Goal: Transaction & Acquisition: Purchase product/service

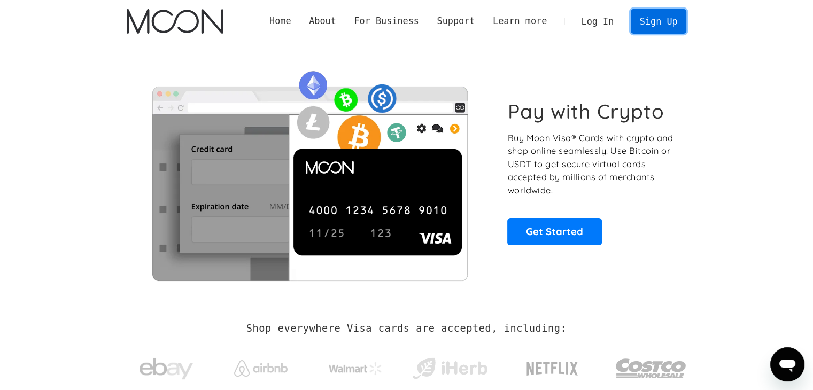
click at [659, 19] on link "Sign Up" at bounding box center [658, 21] width 56 height 24
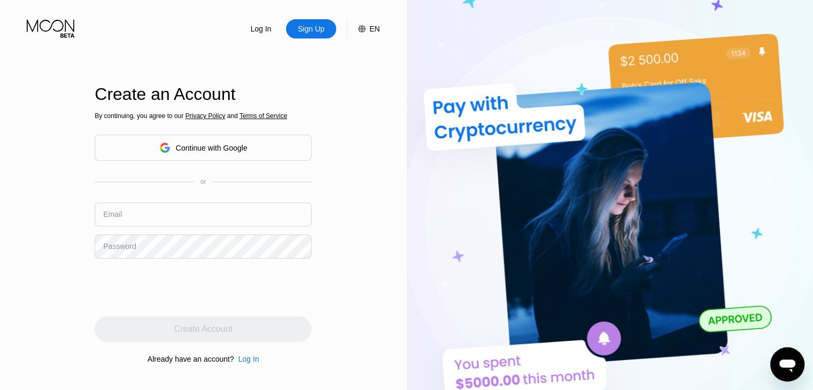
click at [138, 222] on input "text" at bounding box center [203, 214] width 217 height 24
type input "hazem.z90@gmail.com"
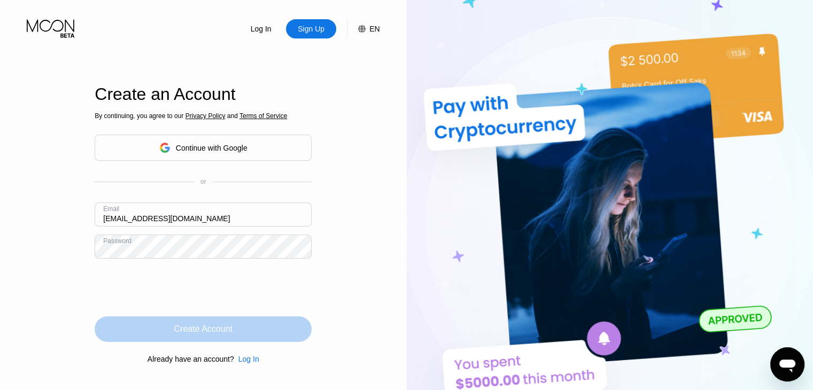
click at [201, 334] on div "Create Account" at bounding box center [203, 329] width 58 height 11
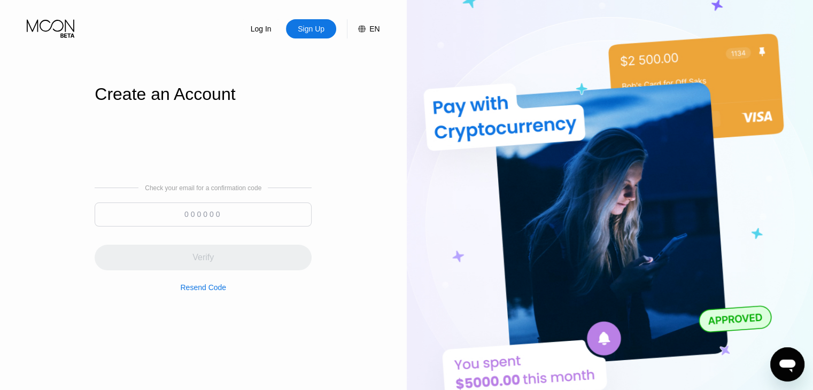
click at [230, 210] on input at bounding box center [203, 214] width 217 height 24
paste input "437633"
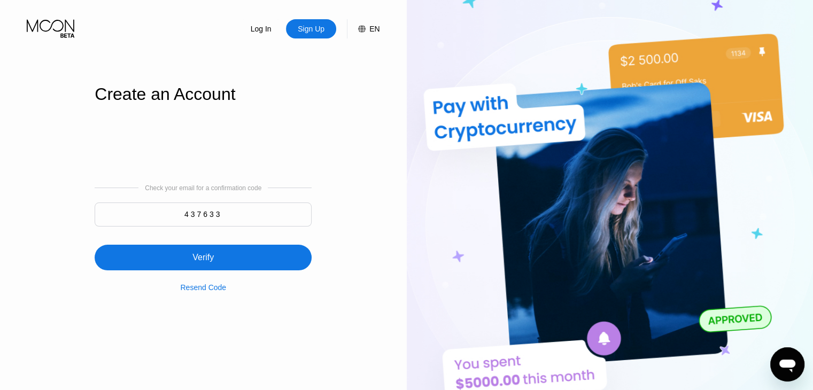
type input "437633"
click at [205, 251] on div "Verify" at bounding box center [203, 258] width 217 height 26
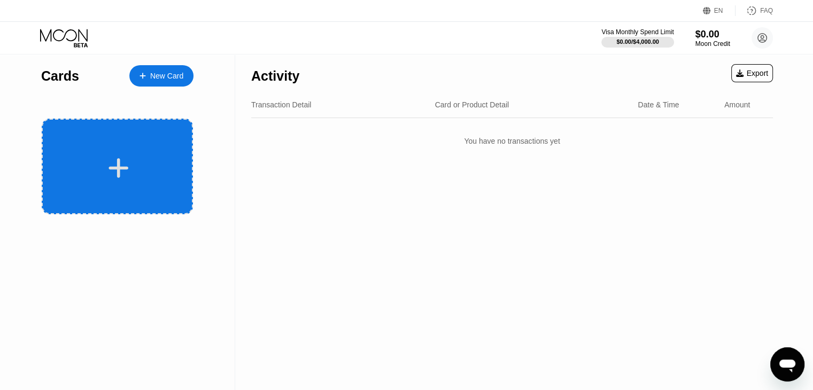
click at [91, 170] on div at bounding box center [118, 168] width 133 height 24
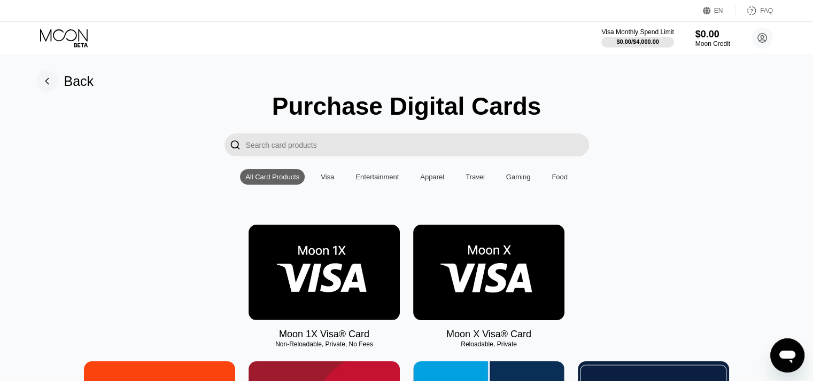
click at [328, 179] on div "Visa" at bounding box center [327, 177] width 13 height 8
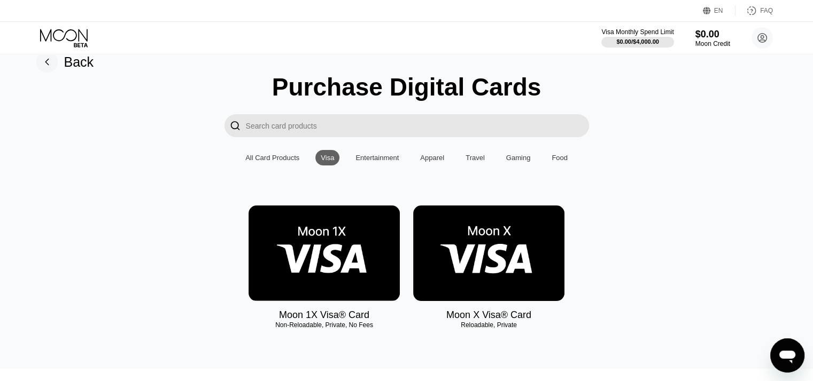
scroll to position [15, 0]
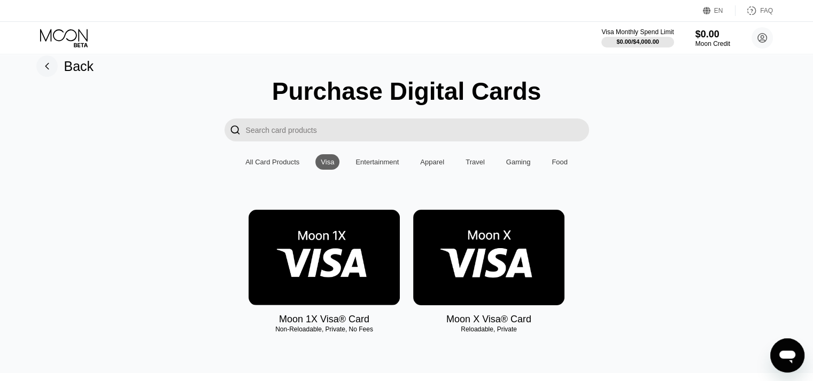
click at [368, 166] on div "Entertainment" at bounding box center [376, 162] width 43 height 8
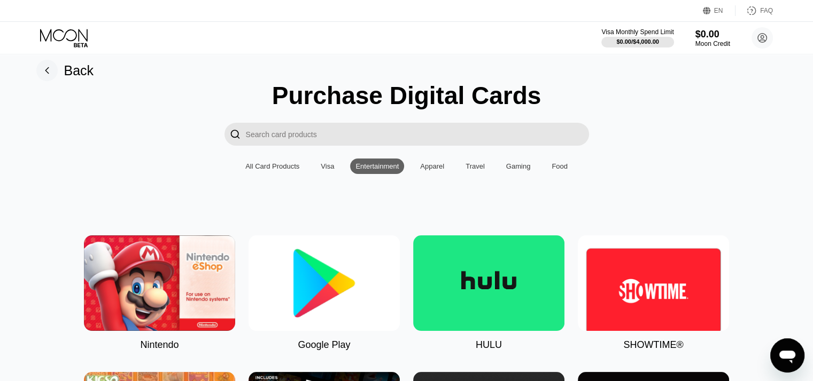
scroll to position [0, 0]
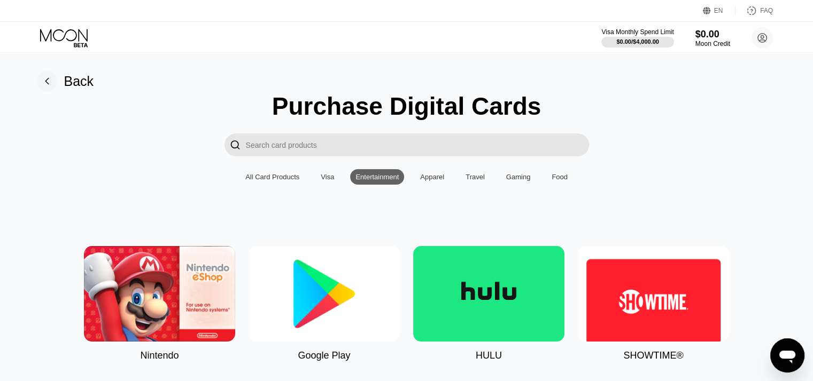
click at [426, 181] on div "Apparel" at bounding box center [432, 177] width 24 height 8
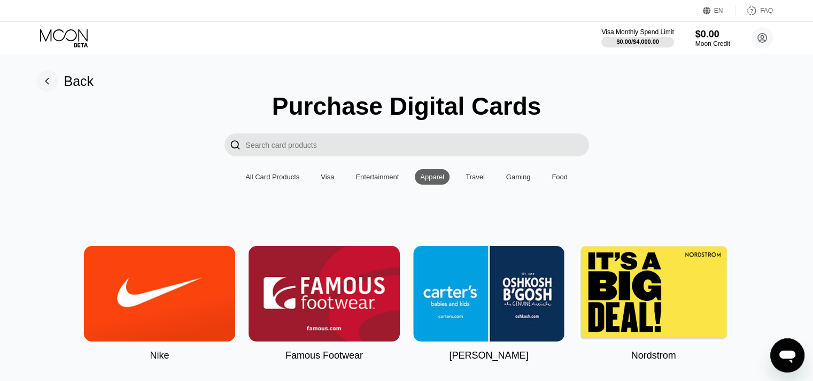
click at [254, 176] on div "All Card Products" at bounding box center [272, 177] width 54 height 8
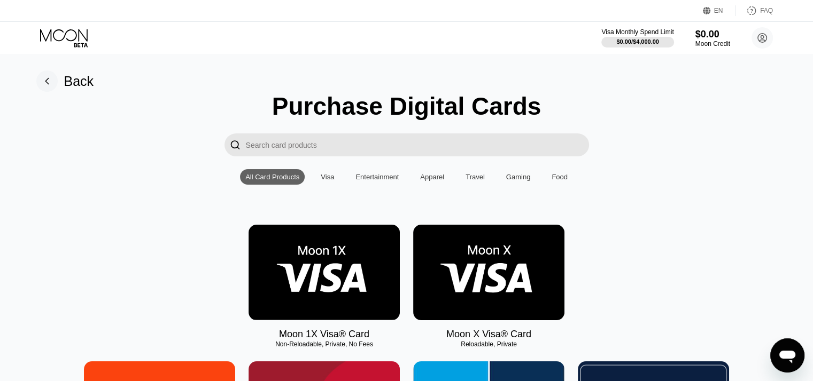
click at [319, 178] on div "Visa" at bounding box center [327, 176] width 24 height 15
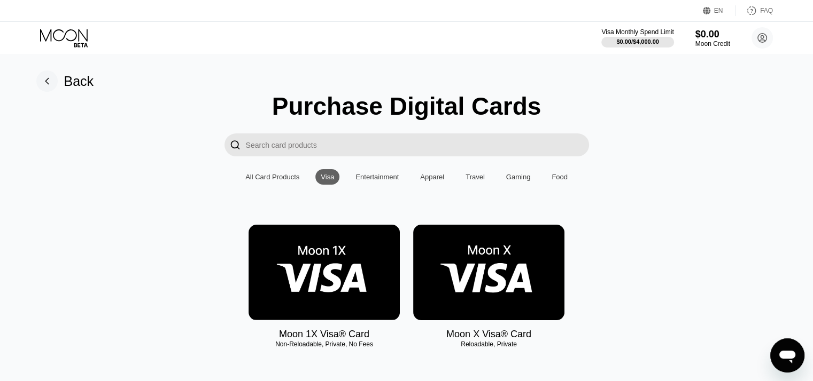
click at [310, 283] on img at bounding box center [323, 273] width 151 height 96
click at [498, 289] on img at bounding box center [488, 273] width 151 height 96
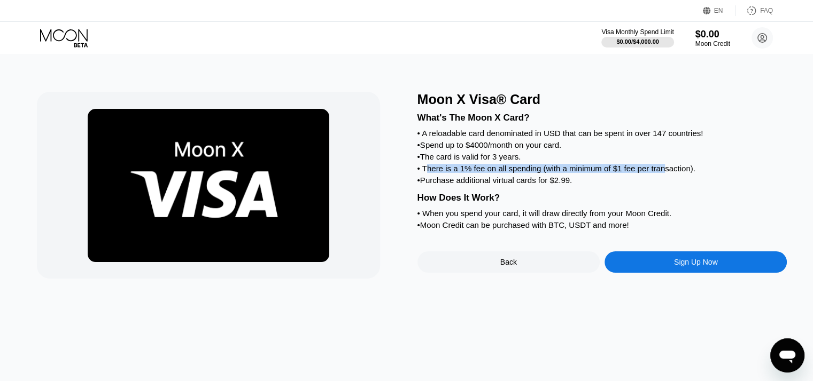
drag, startPoint x: 427, startPoint y: 178, endPoint x: 664, endPoint y: 172, distance: 236.8
type textarea "here is a 1% fee on all spending (with a minimum of $1 fee per tran"
click at [664, 172] on div "• There is a 1% fee on all spending (with a minimum of $1 fee per transaction)." at bounding box center [602, 168] width 370 height 9
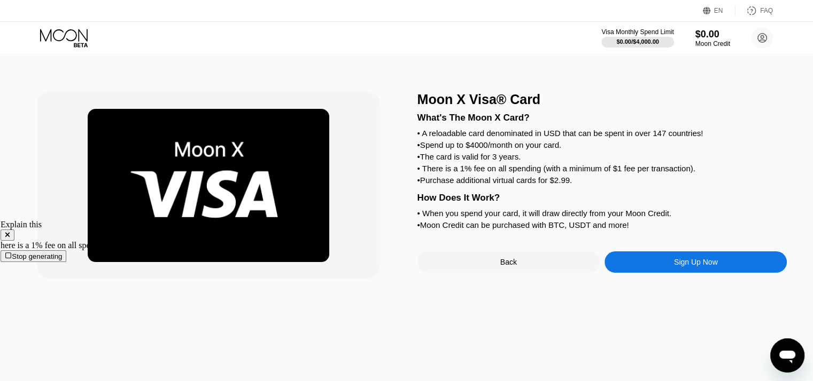
click at [663, 185] on div "• Purchase additional virtual cards for $2.99." at bounding box center [602, 180] width 370 height 9
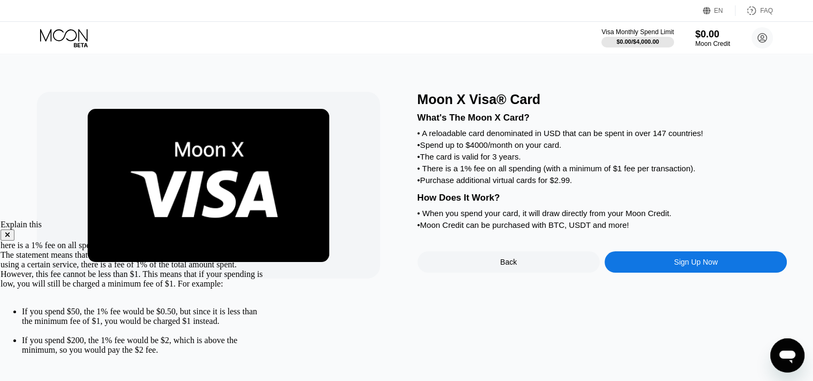
click at [10, 233] on icon at bounding box center [7, 235] width 4 height 4
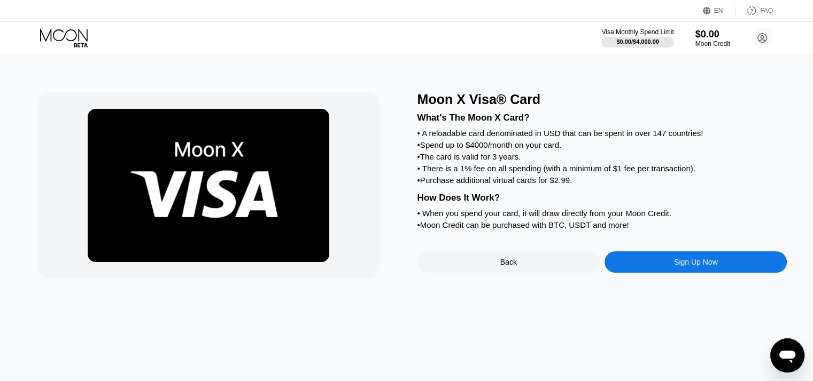
scroll to position [0, 0]
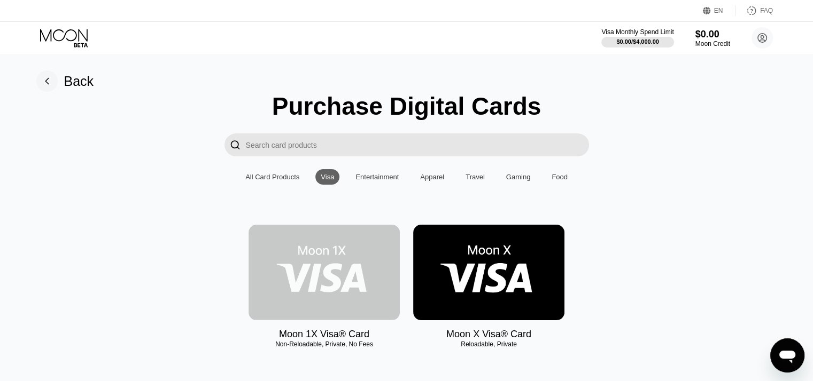
click at [300, 265] on img at bounding box center [323, 273] width 151 height 96
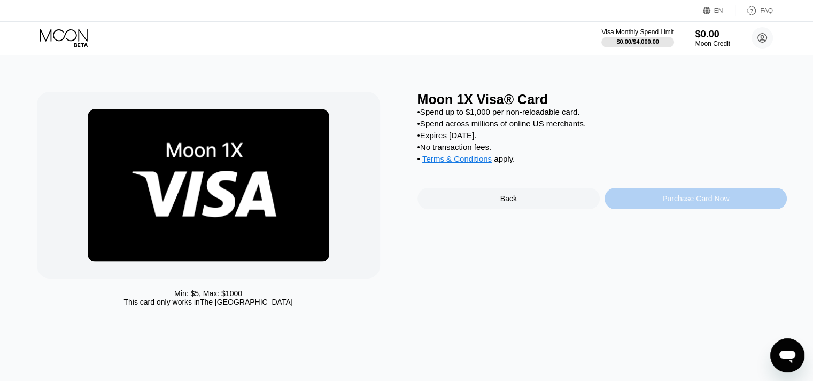
click at [742, 203] on div "Purchase Card Now" at bounding box center [695, 198] width 182 height 21
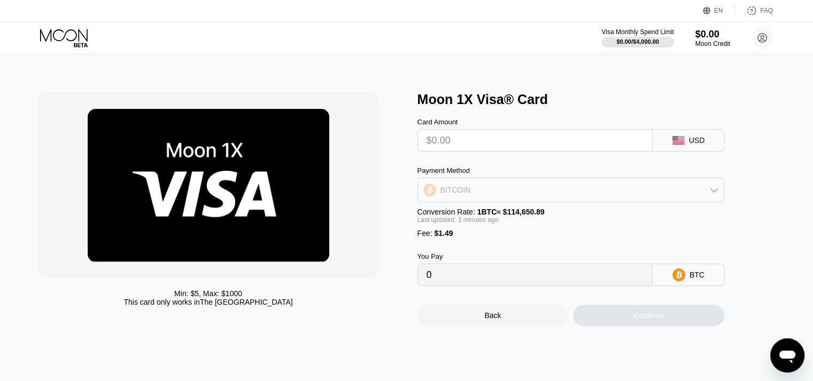
click at [459, 186] on div "BITCOIN" at bounding box center [571, 190] width 306 height 21
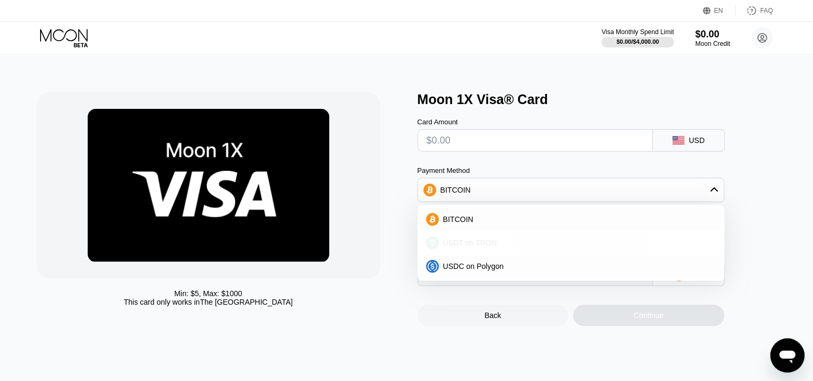
click at [478, 247] on span "USDT on TRON" at bounding box center [470, 243] width 54 height 9
type input "0.00"
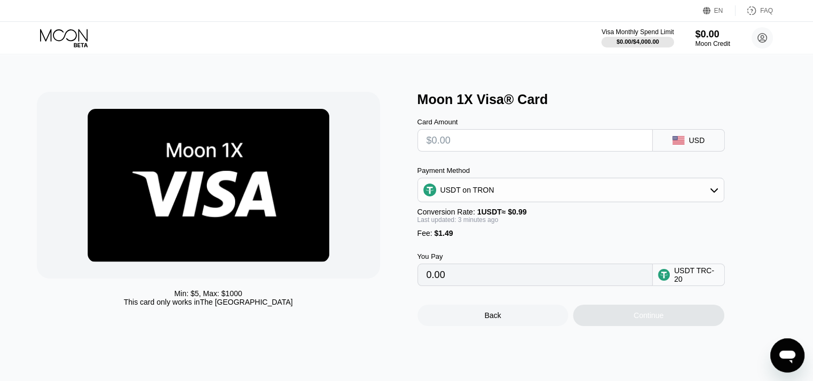
click at [496, 139] on input "text" at bounding box center [534, 140] width 217 height 21
type input "$1"
type input "2.52"
type input "$15"
type input "16.66"
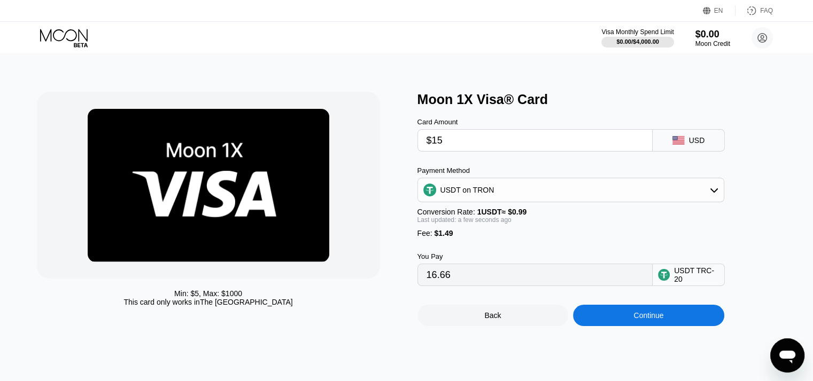
drag, startPoint x: 508, startPoint y: 139, endPoint x: 400, endPoint y: 142, distance: 108.5
click at [400, 142] on div "Min: $ 5 , Max: $ 1000 This card only works in The United States Moon 1X Visa® …" at bounding box center [406, 209] width 739 height 235
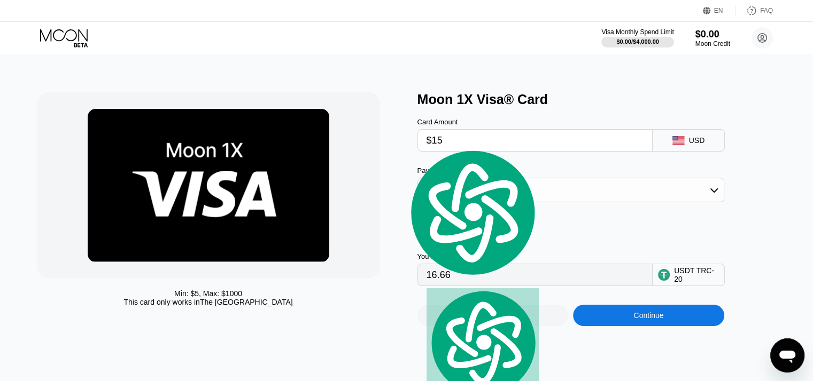
click at [388, 126] on div "Min: $ 5 , Max: $ 1000 This card only works in The United States" at bounding box center [222, 209] width 370 height 235
click at [431, 137] on input "$15" at bounding box center [534, 140] width 217 height 21
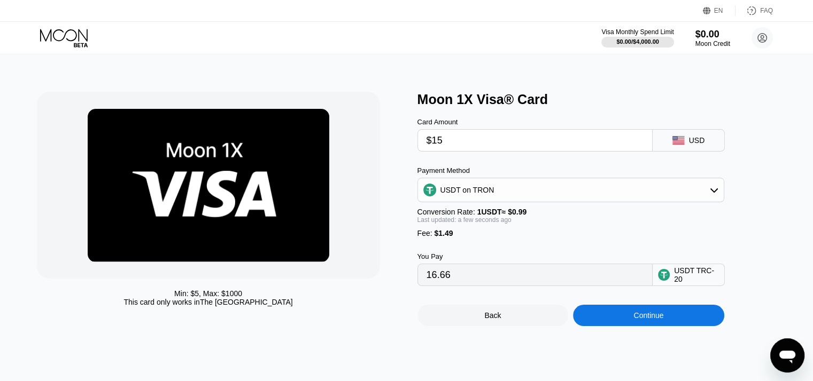
click at [431, 137] on input "$15" at bounding box center [534, 140] width 217 height 21
type input "$2"
type input "3.53"
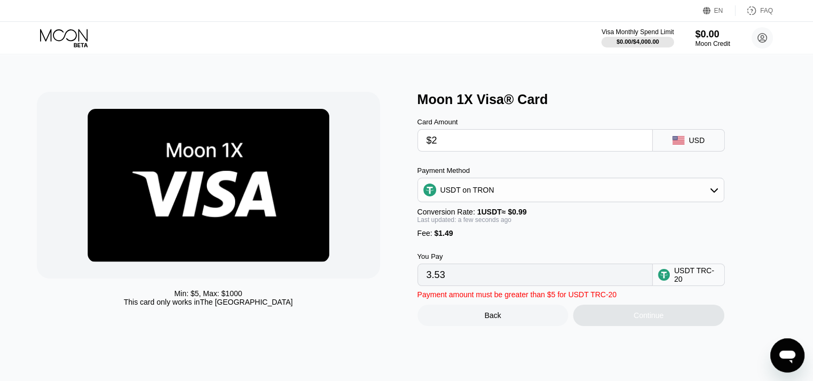
type input "$20"
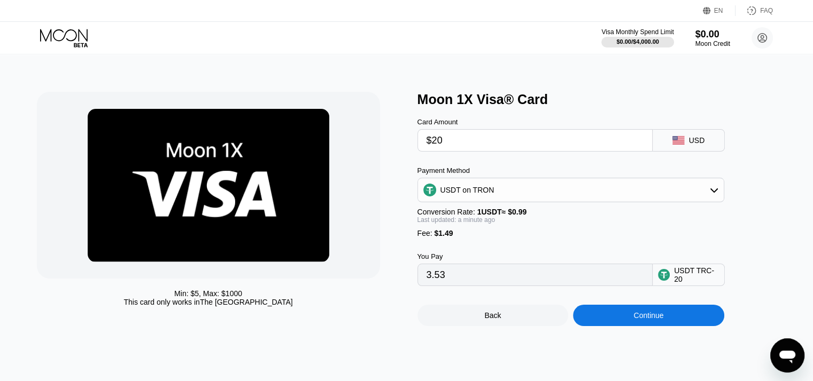
type input "21.71"
type input "$2"
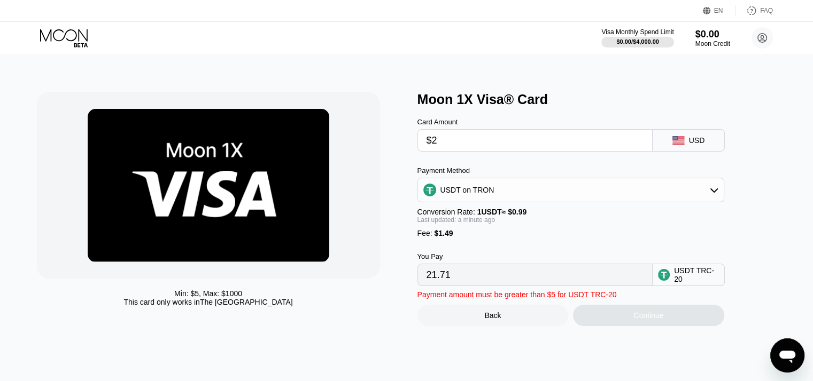
type input "3.53"
type input "0.00"
type input "$3"
type input "4.54"
type input "$30"
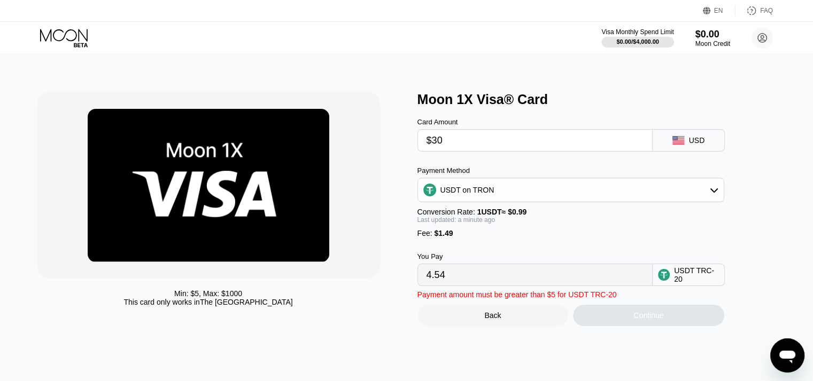
type input "31.81"
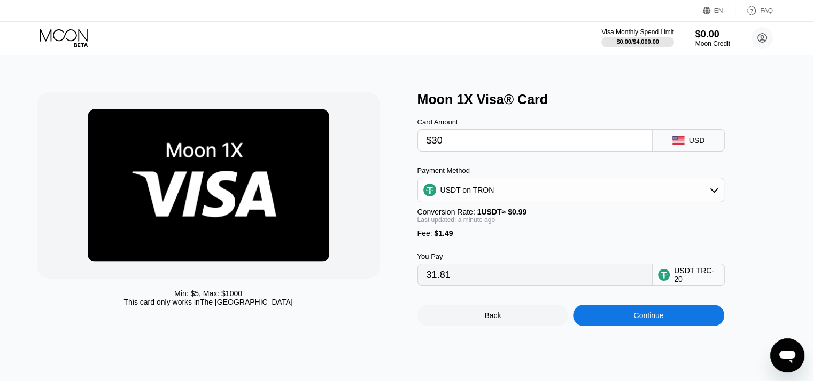
type input "$3"
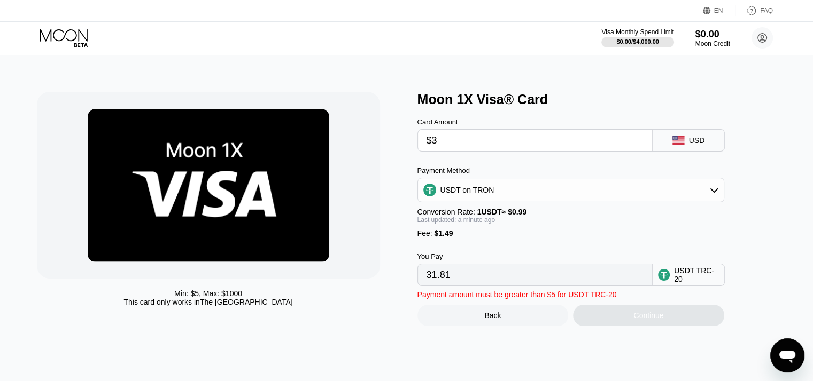
type input "4.54"
type input "0.00"
type input "$2"
type input "3.53"
type input "$29"
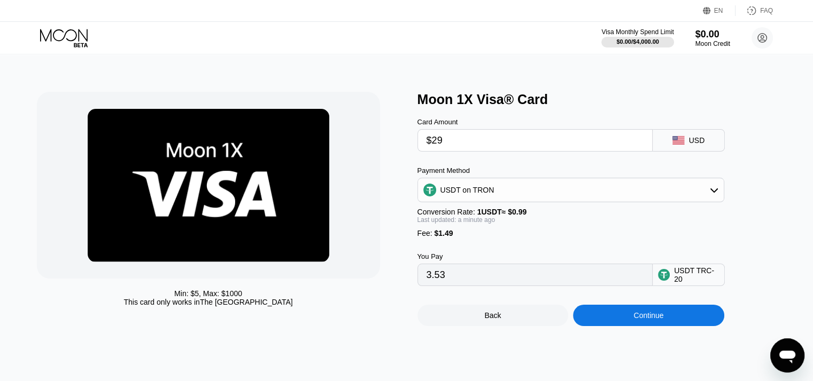
type input "30.80"
type input "$2"
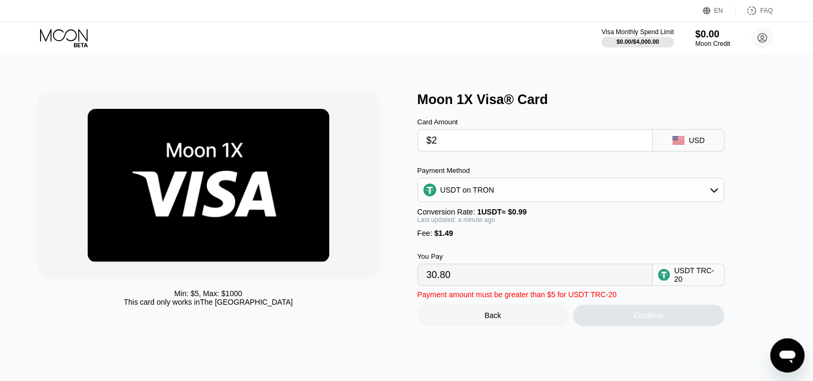
type input "3.53"
type input "$20"
type input "21.71"
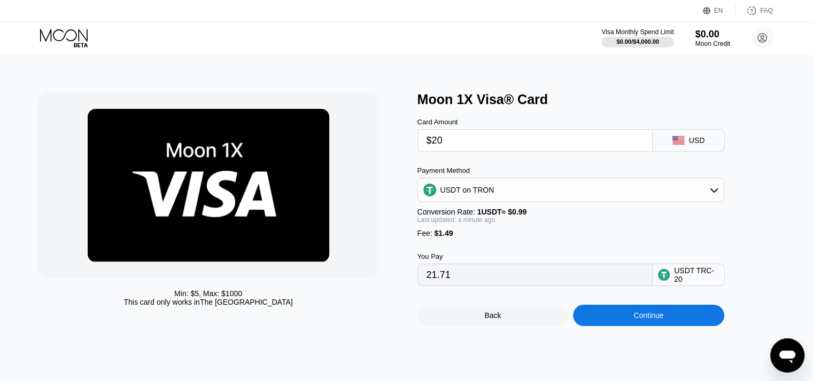
click at [486, 281] on input "21.71" at bounding box center [534, 274] width 217 height 21
click at [480, 282] on input "21.71" at bounding box center [534, 274] width 217 height 21
click at [469, 286] on input "21.71" at bounding box center [534, 274] width 217 height 21
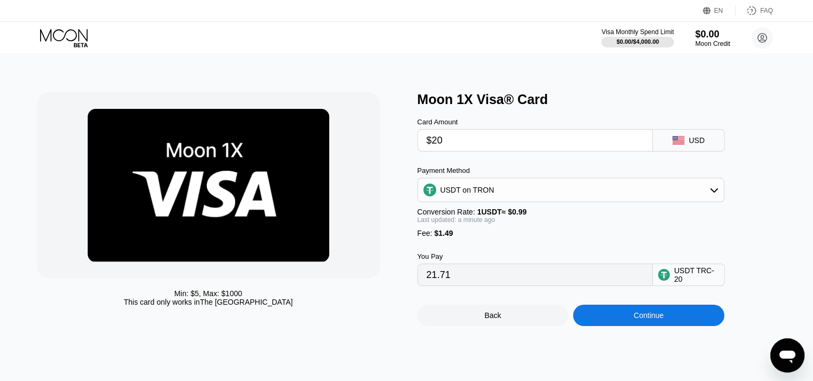
click at [454, 134] on input "$20" at bounding box center [534, 140] width 217 height 21
type input "$2"
type input "3.53"
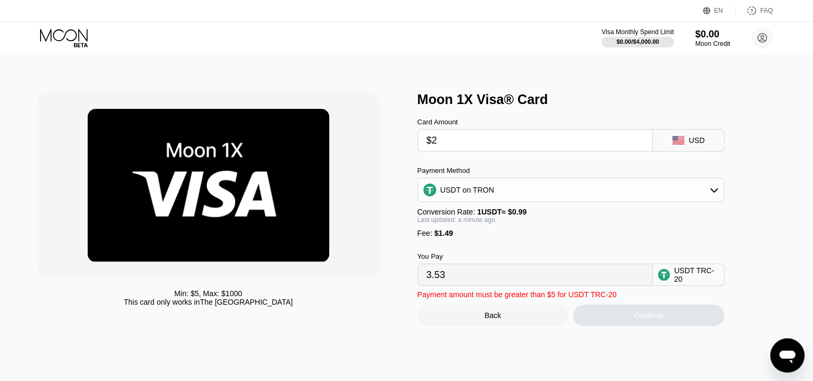
type input "$22"
type input "23.73"
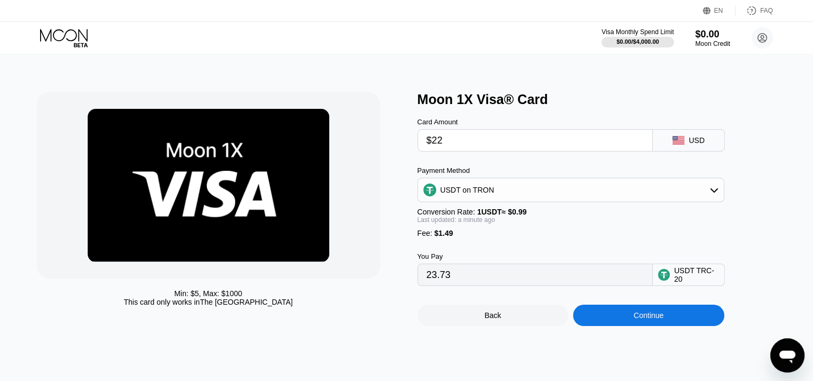
type input "$2"
type input "3.53"
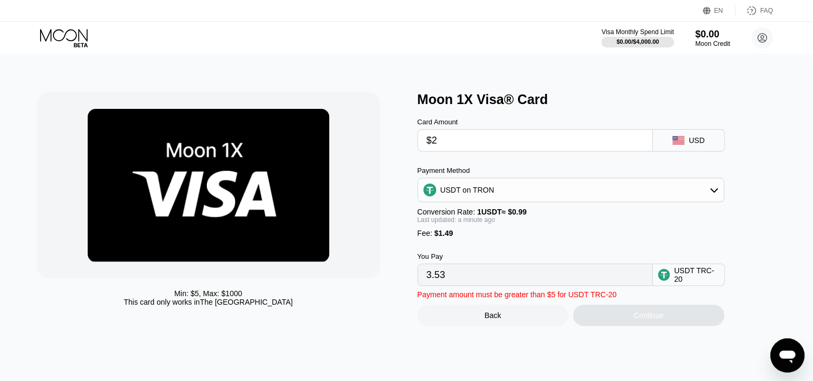
type input "$20"
type input "21.71"
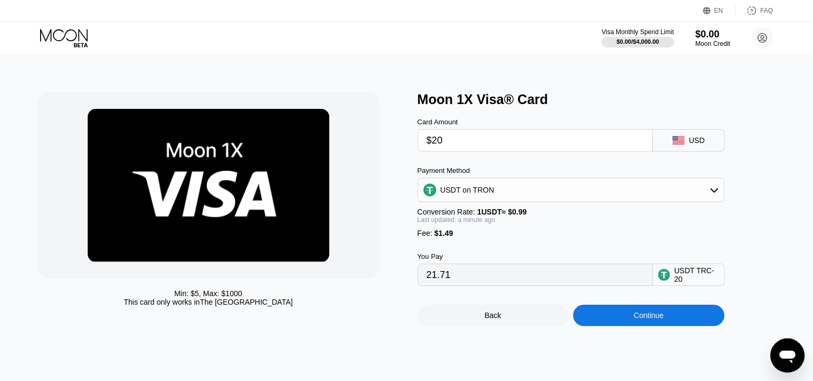
click at [627, 326] on div "Continue" at bounding box center [648, 315] width 151 height 21
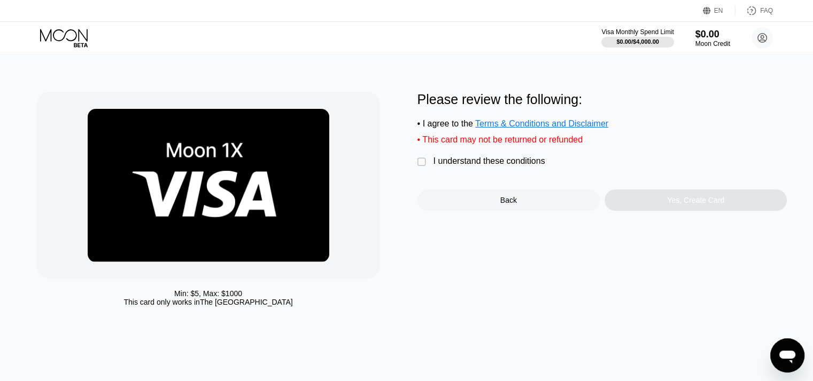
click at [425, 168] on div "" at bounding box center [422, 162] width 11 height 11
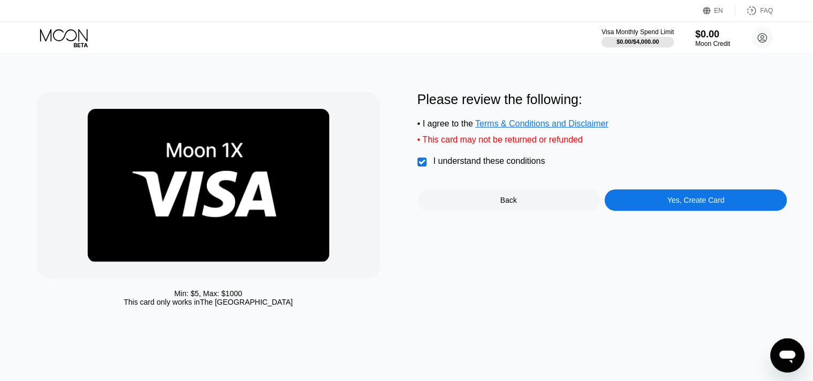
click at [647, 200] on div "Yes, Create Card" at bounding box center [695, 200] width 182 height 21
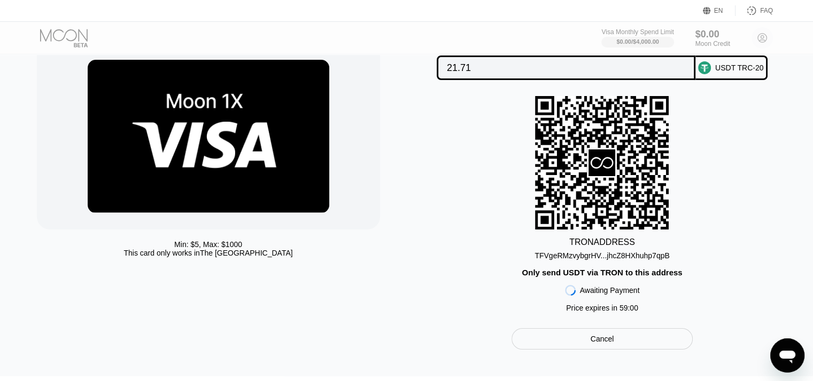
scroll to position [53, 0]
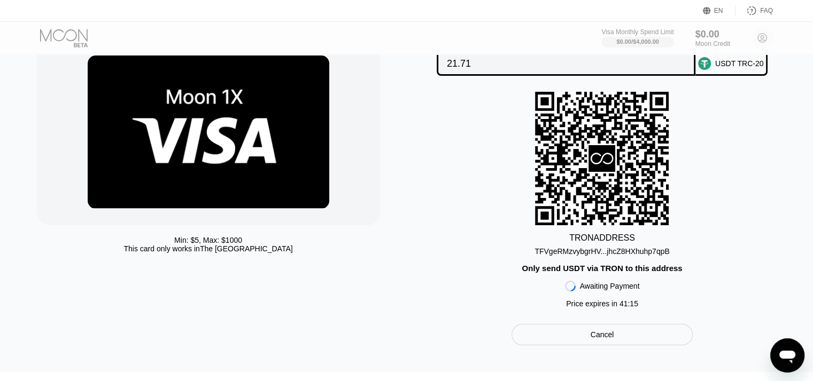
click at [586, 256] on div "TFVgeRMzvybgrHV...jhcZ8HXhuhp7qpB" at bounding box center [601, 251] width 135 height 9
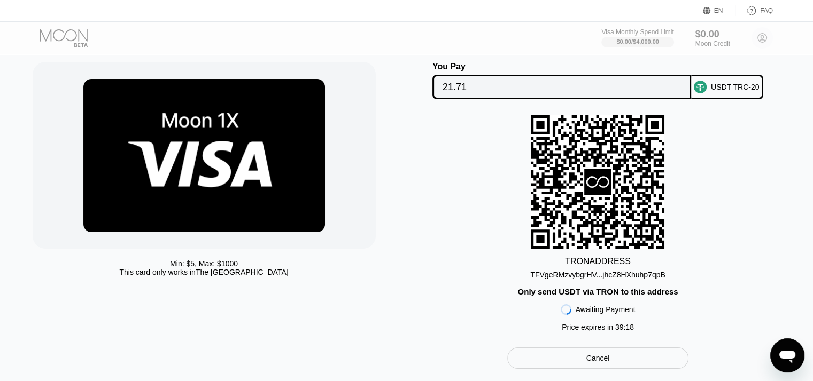
scroll to position [37, 4]
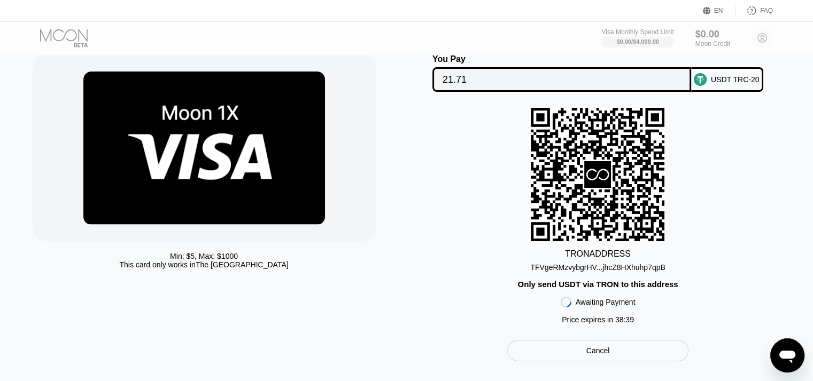
click at [531, 73] on input "21.71" at bounding box center [561, 79] width 238 height 21
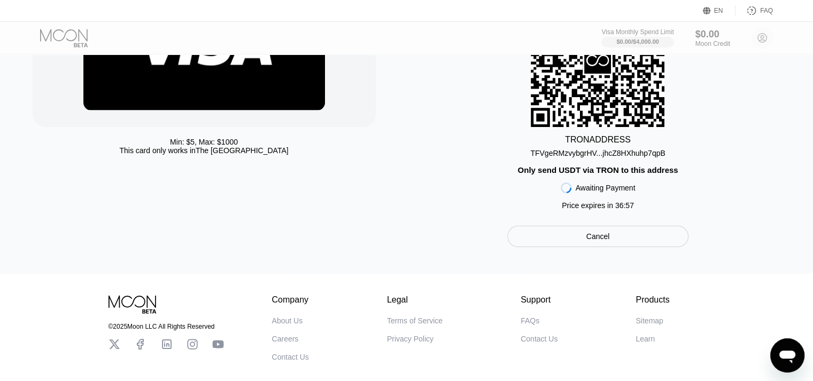
scroll to position [0, 4]
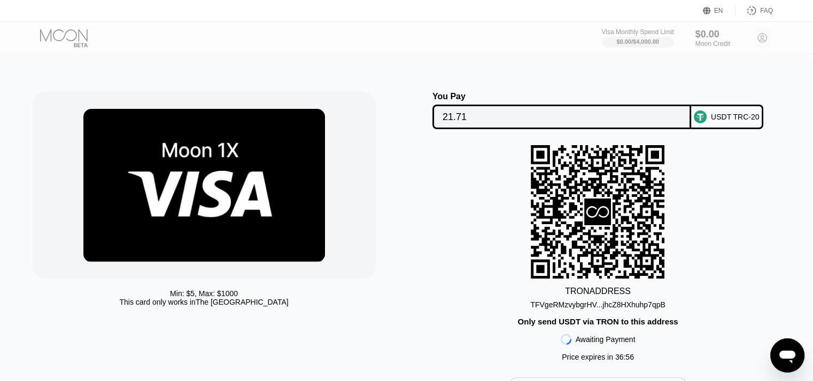
click at [498, 236] on div "TRON ADDRESS TFVgeRMzvybgrHV...jhcZ8HXhuhp7qpB Only send USDT via TRON to this …" at bounding box center [598, 256] width 370 height 222
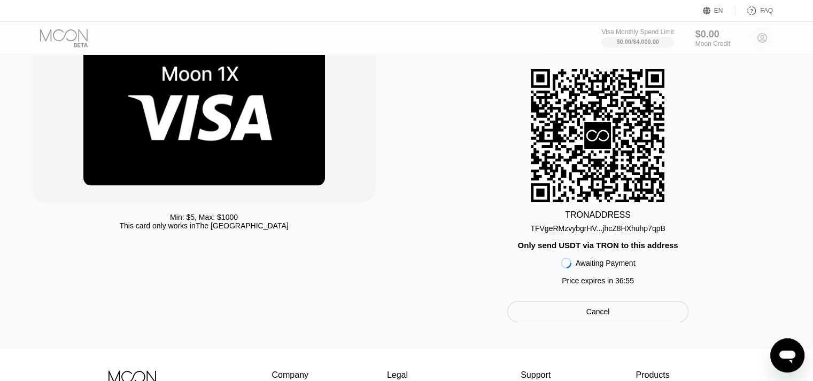
scroll to position [107, 4]
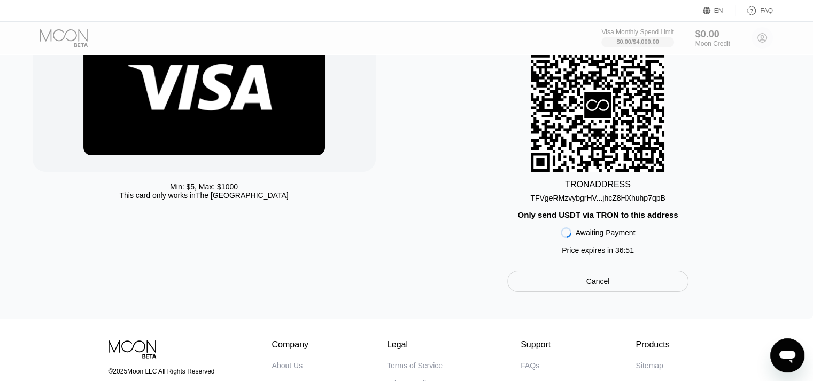
click at [583, 255] on div "Price expires in 36 : 51" at bounding box center [598, 250] width 72 height 9
click at [583, 255] on div "Price expires in 36 : 50" at bounding box center [598, 250] width 72 height 9
click at [473, 165] on div "TRON ADDRESS TFVgeRMzvybgrHV...jhcZ8HXhuhp7qpB Only send USDT via TRON to this …" at bounding box center [598, 149] width 370 height 222
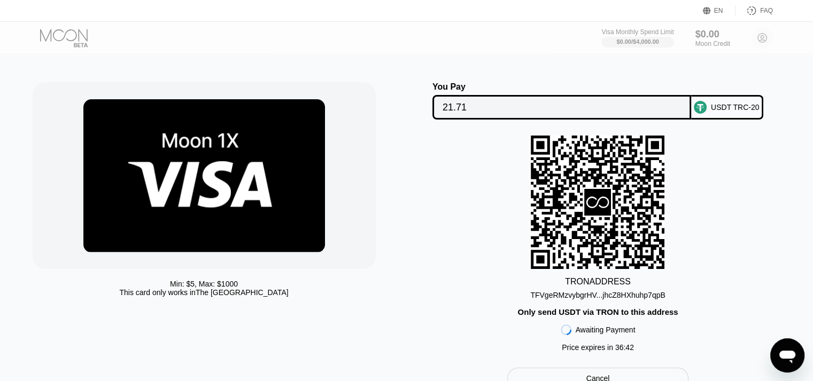
scroll to position [0, 4]
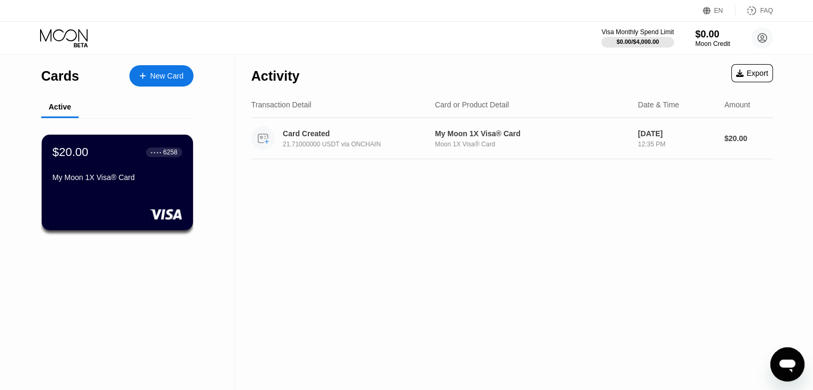
click at [599, 142] on div "Moon 1X Visa® Card" at bounding box center [532, 144] width 194 height 7
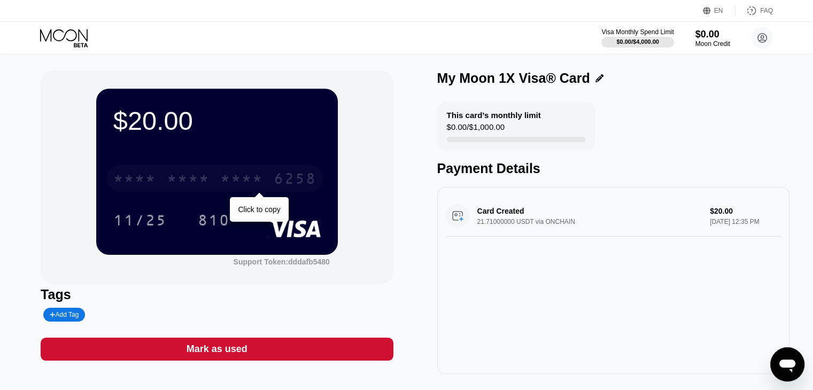
click at [245, 184] on div "* * * *" at bounding box center [241, 180] width 43 height 17
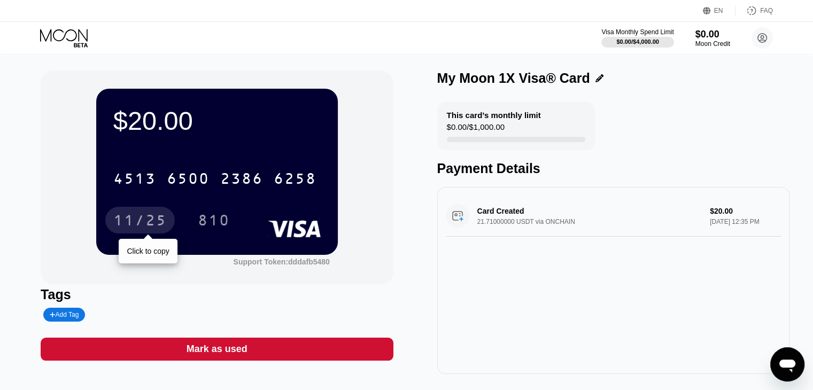
click at [152, 229] on div "11/25" at bounding box center [139, 221] width 53 height 17
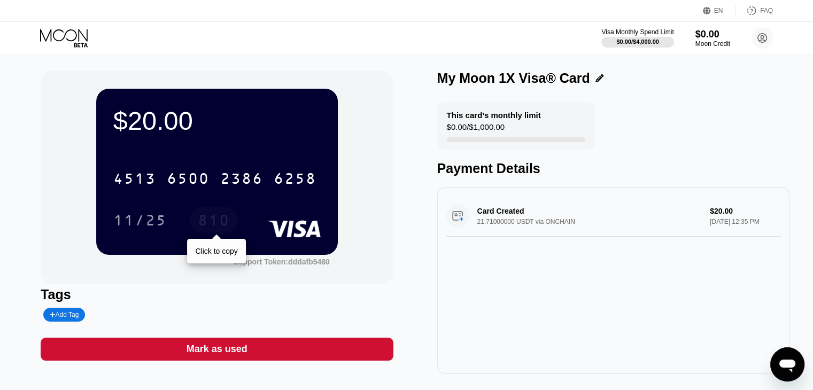
click at [213, 225] on div "810" at bounding box center [214, 221] width 32 height 17
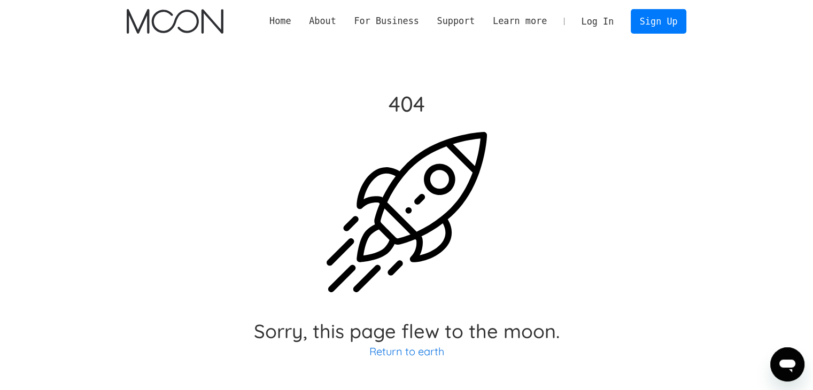
click at [592, 20] on link "Log In" at bounding box center [597, 22] width 50 height 24
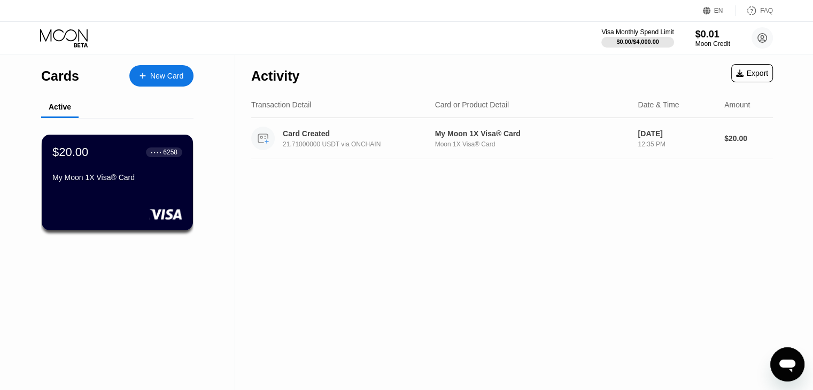
click at [401, 141] on div "21.71000000 USDT via ONCHAIN" at bounding box center [362, 144] width 158 height 7
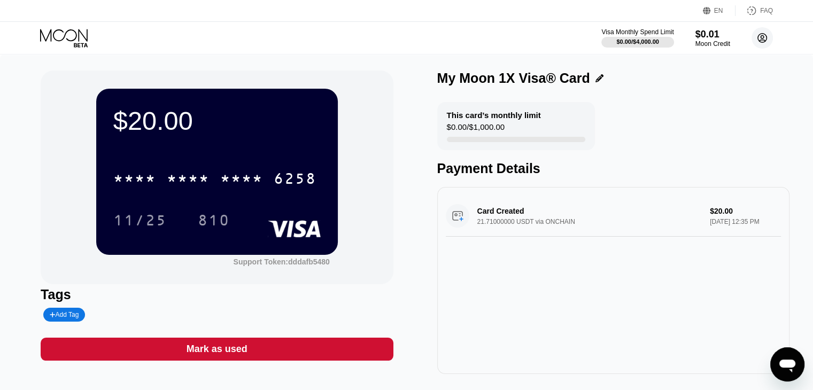
click at [763, 32] on circle at bounding box center [761, 37] width 21 height 21
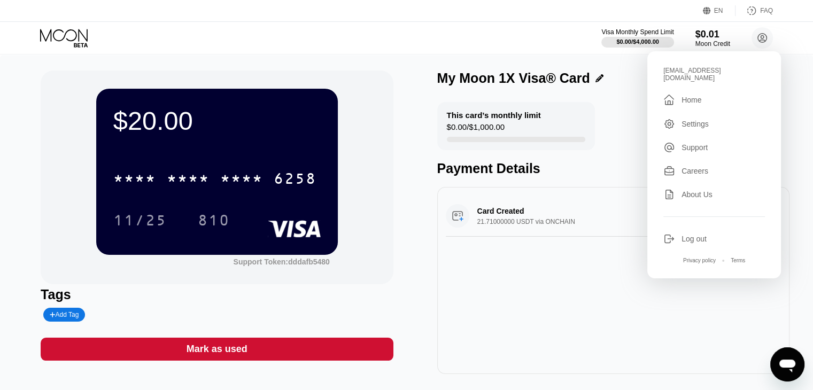
click at [692, 120] on div "Settings" at bounding box center [694, 124] width 27 height 9
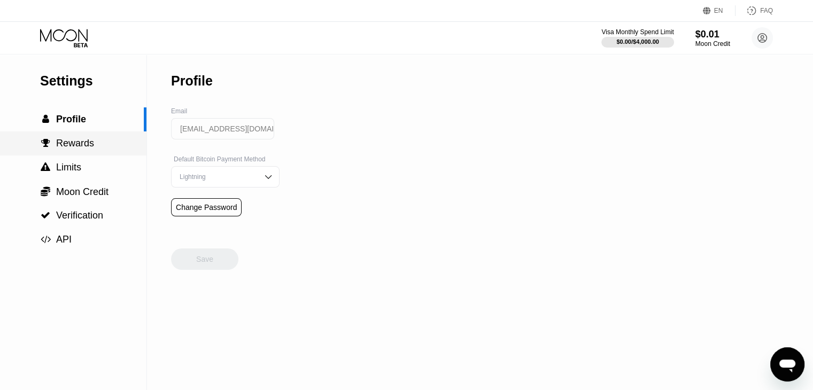
click at [91, 146] on span "Rewards" at bounding box center [75, 143] width 38 height 11
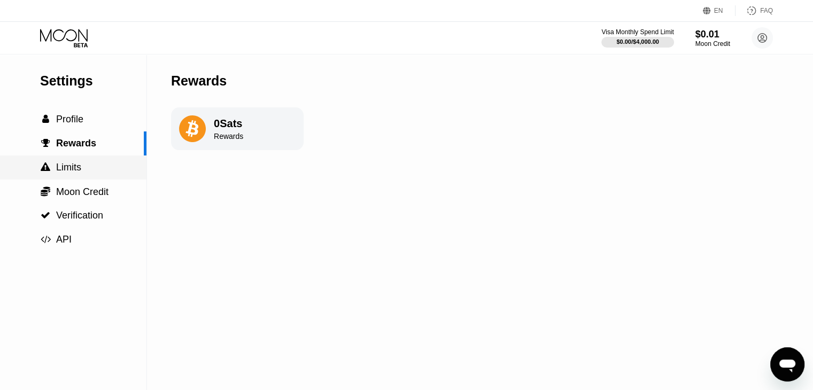
click at [85, 164] on div " Limits" at bounding box center [73, 167] width 146 height 11
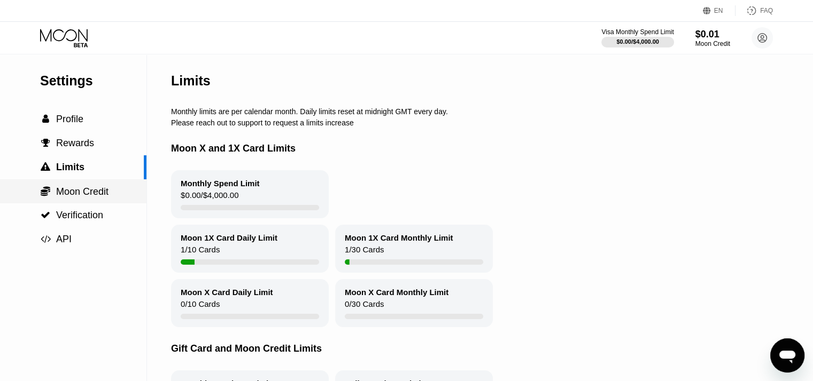
click at [79, 204] on div " Moon Credit" at bounding box center [73, 192] width 146 height 24
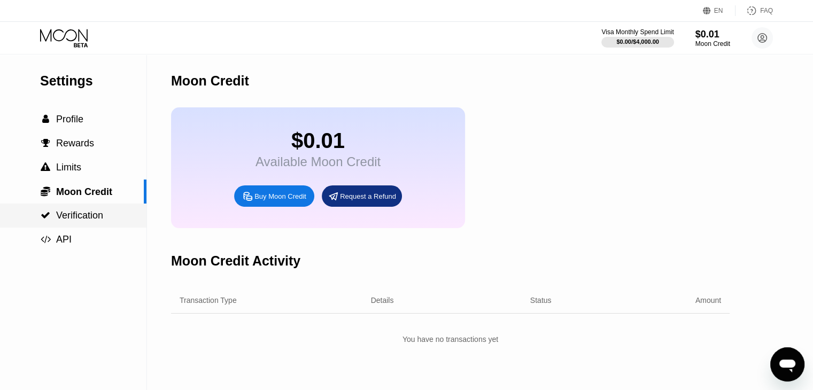
click at [74, 221] on span "Verification" at bounding box center [79, 215] width 47 height 11
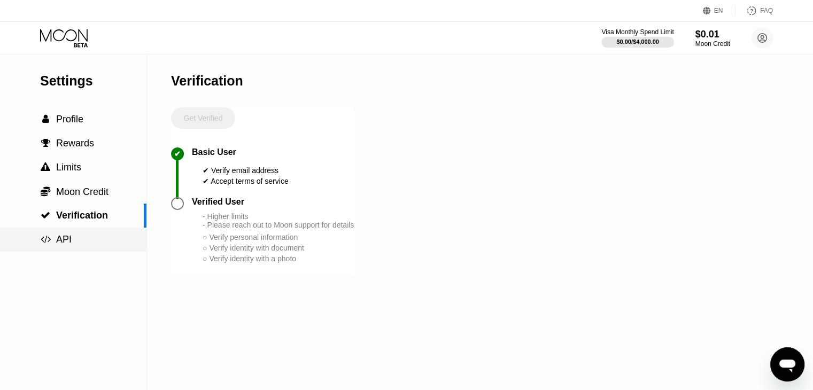
click at [71, 235] on div " API" at bounding box center [73, 240] width 146 height 24
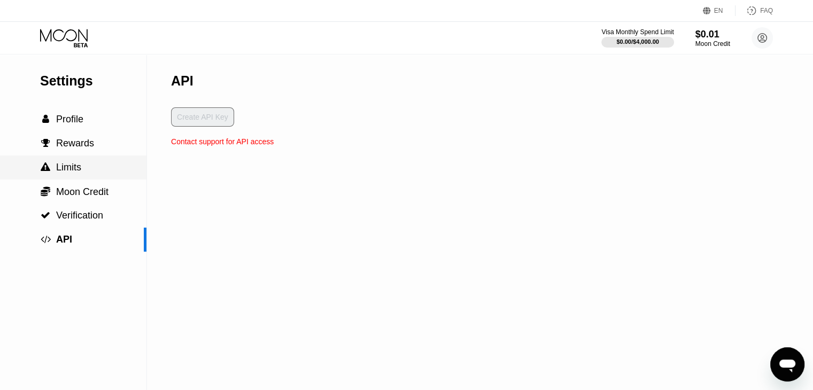
click at [79, 173] on span "Limits" at bounding box center [68, 167] width 25 height 11
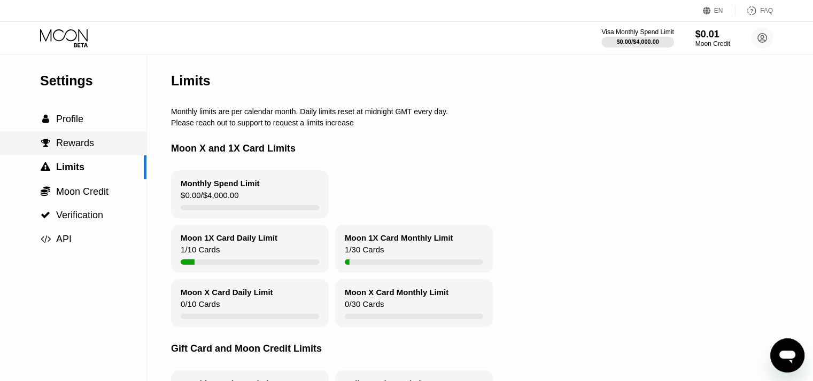
click at [100, 154] on div " Rewards" at bounding box center [73, 143] width 146 height 24
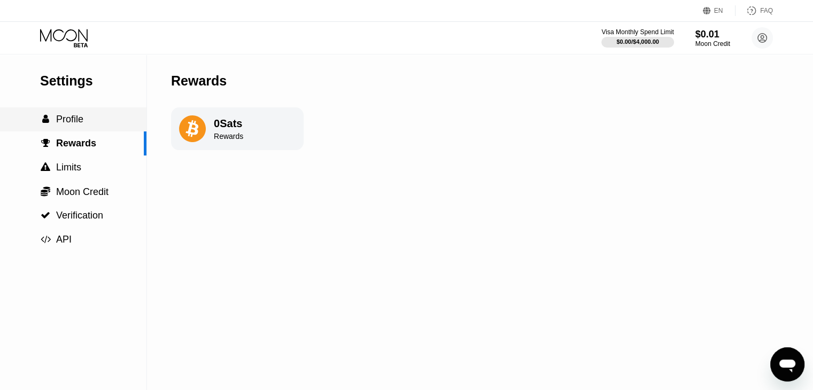
click at [102, 129] on div " Profile" at bounding box center [73, 119] width 146 height 24
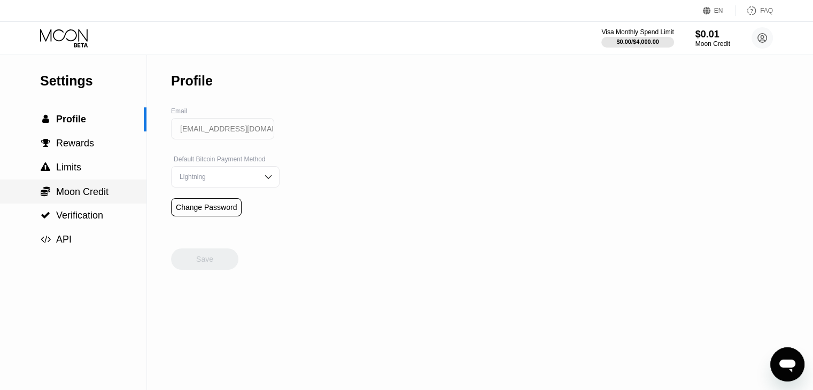
click at [59, 193] on span "Moon Credit" at bounding box center [82, 191] width 52 height 11
